Goal: Find contact information: Find contact information

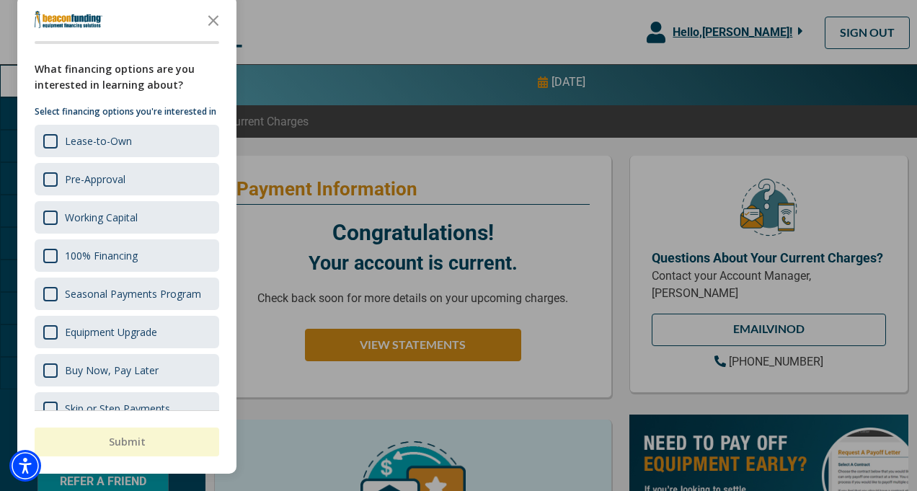
scroll to position [66, 0]
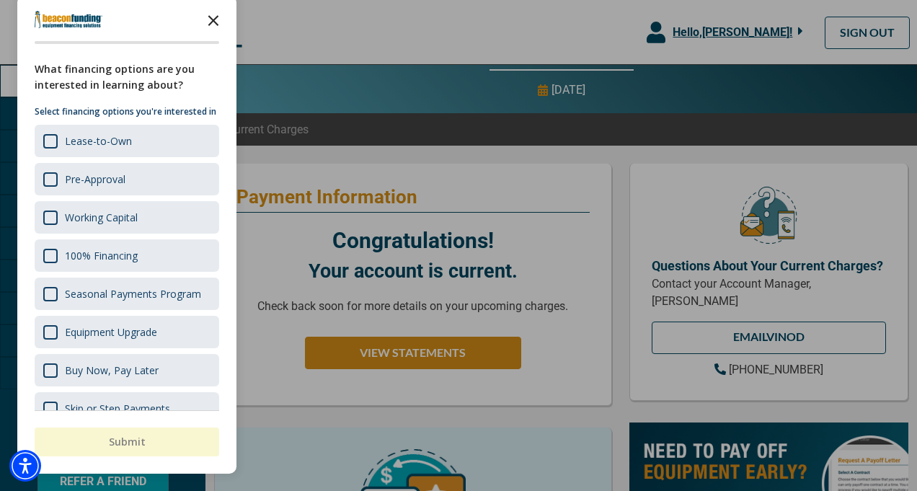
click at [213, 21] on polygon "Close the survey" at bounding box center [213, 20] width 11 height 11
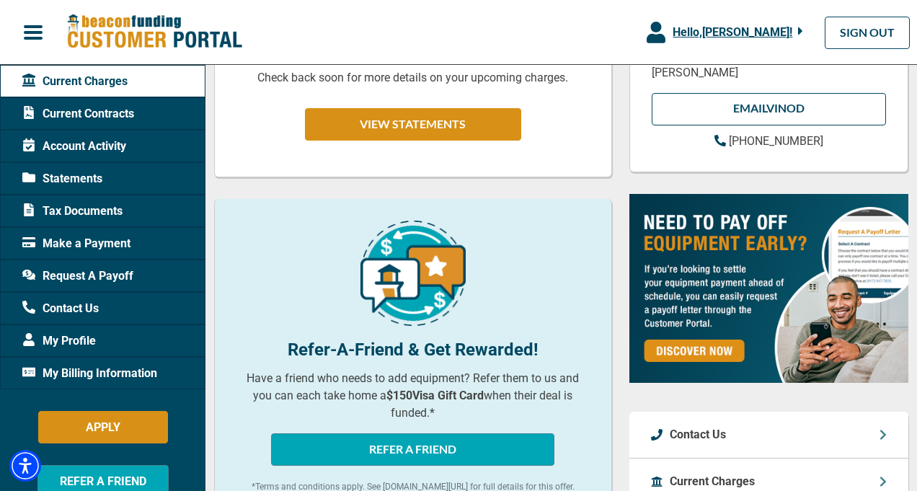
scroll to position [0, 0]
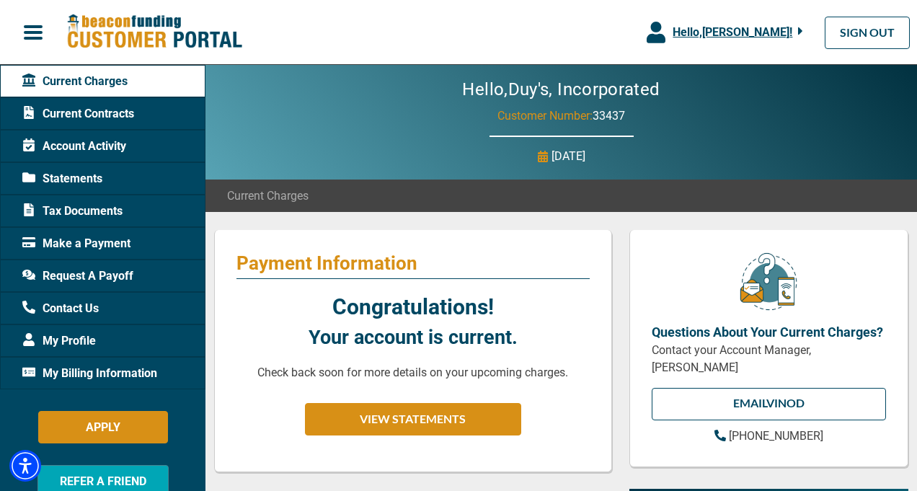
click at [58, 308] on span "Contact Us" at bounding box center [60, 308] width 76 height 17
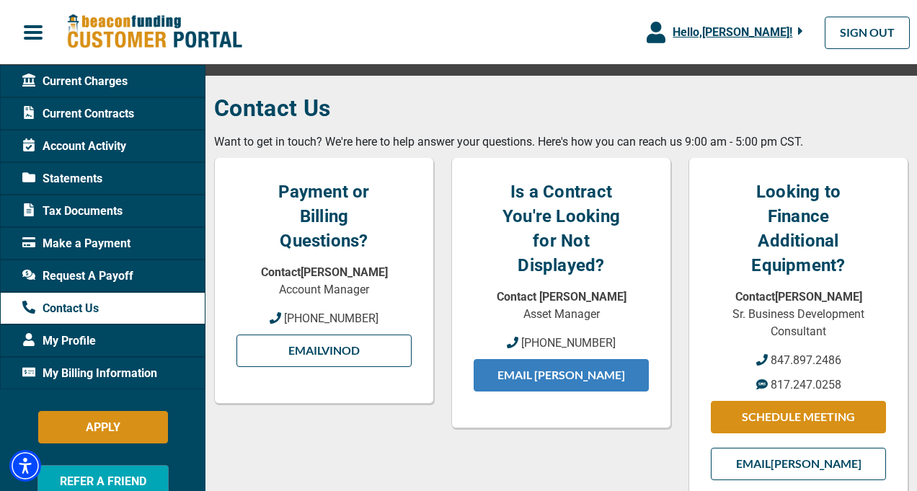
scroll to position [140, 0]
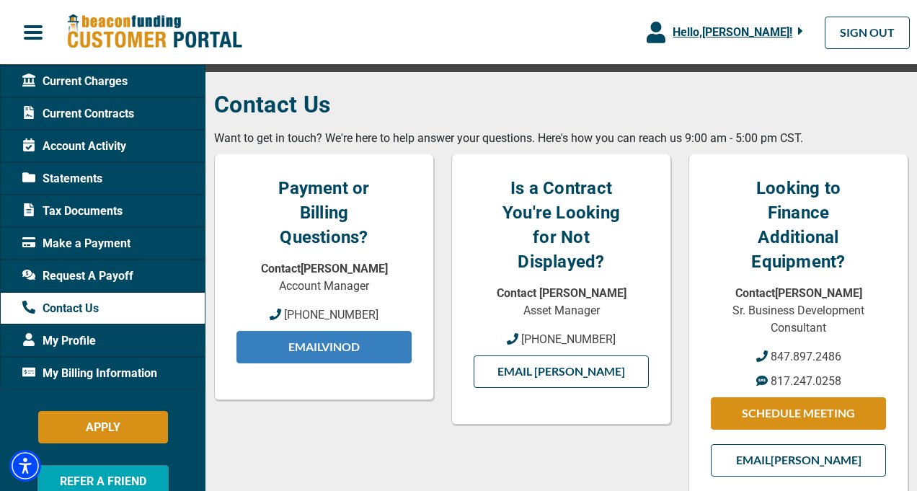
click at [337, 345] on link "Email Vinod" at bounding box center [324, 347] width 175 height 32
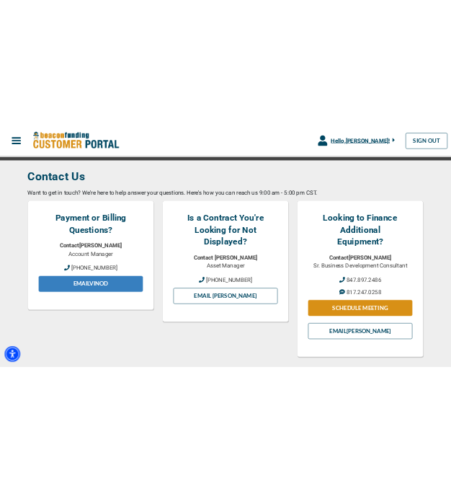
scroll to position [129, 0]
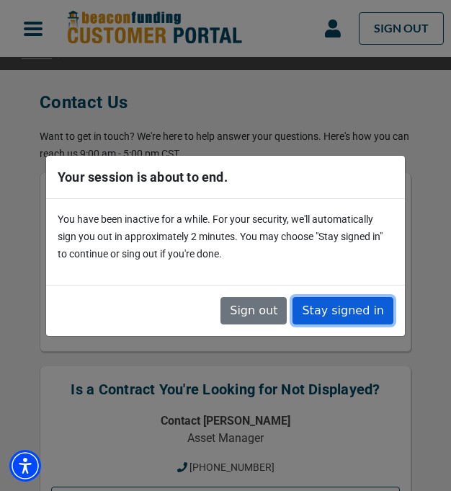
click at [351, 306] on button "Stay signed in" at bounding box center [343, 310] width 101 height 27
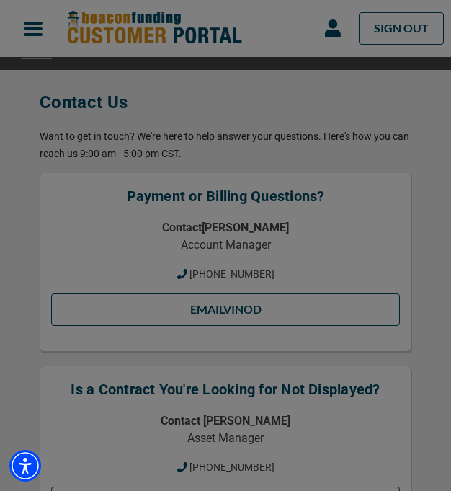
click at [351, 300] on div "Sign out Stay signed in" at bounding box center [225, 274] width 359 height 51
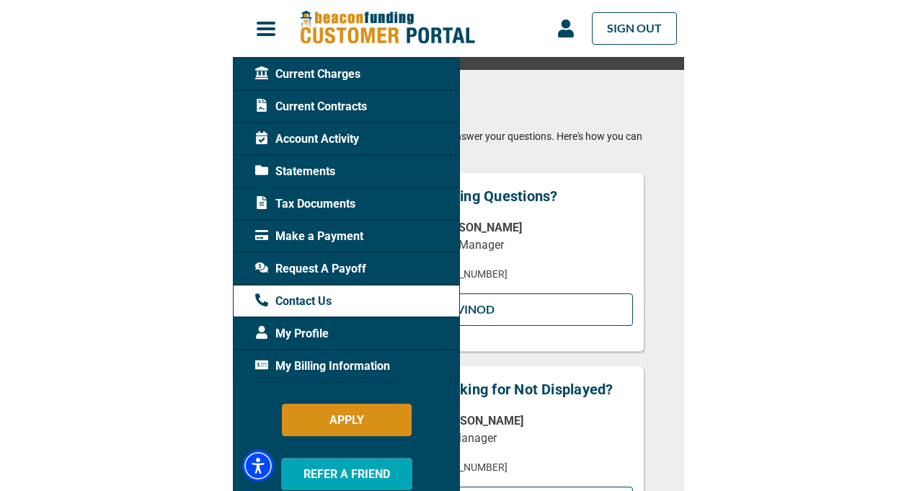
scroll to position [140, 0]
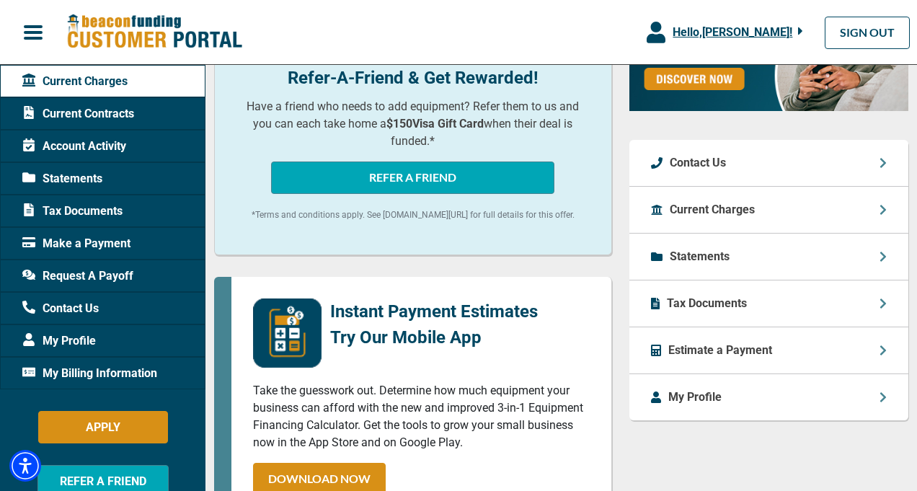
scroll to position [568, 0]
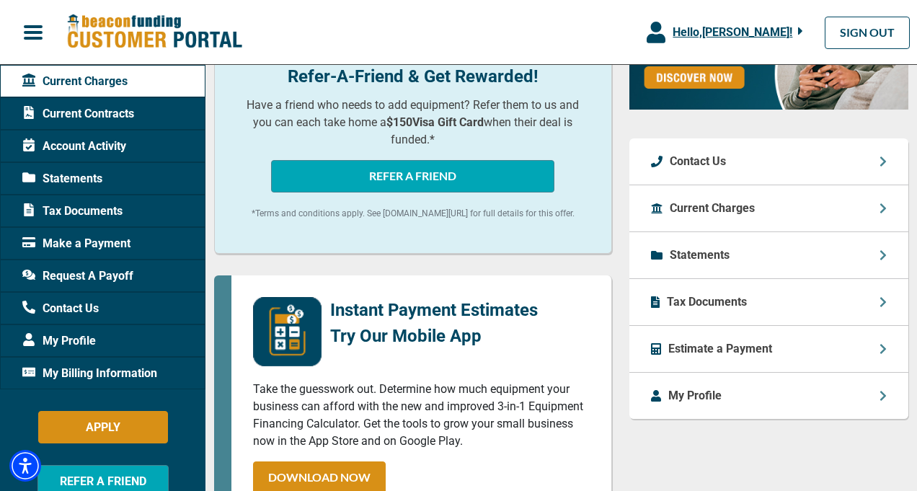
click at [796, 334] on div "Estimate a Payment" at bounding box center [769, 349] width 279 height 47
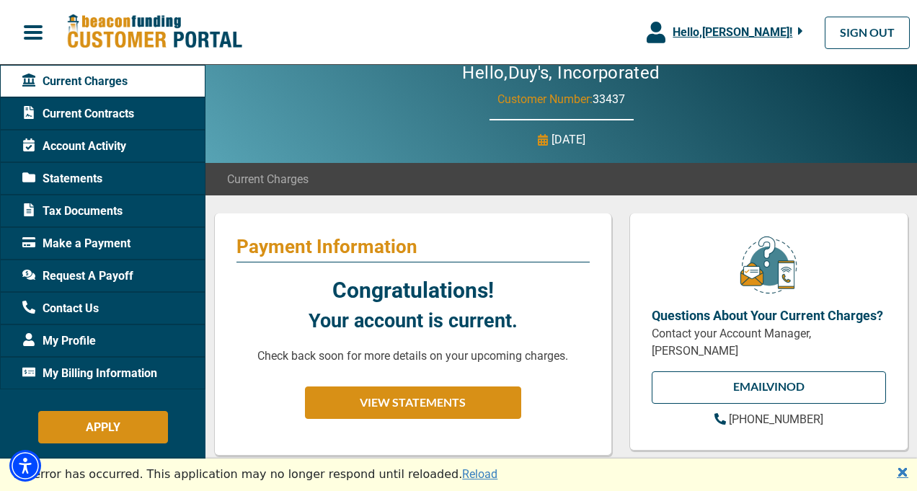
scroll to position [0, 0]
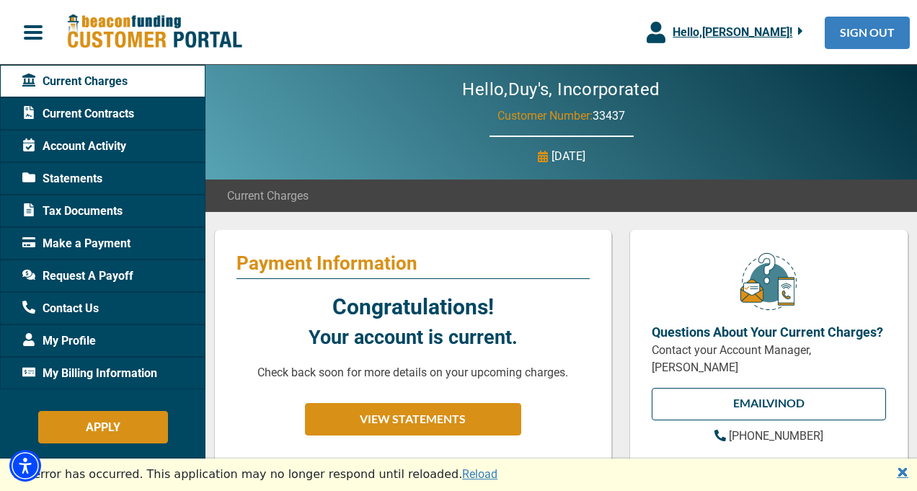
click at [870, 32] on link "SIGN OUT" at bounding box center [867, 33] width 85 height 32
click at [862, 32] on link "SIGN OUT" at bounding box center [867, 33] width 85 height 32
click at [839, 24] on link "SIGN OUT" at bounding box center [867, 33] width 85 height 32
